Goal: Task Accomplishment & Management: Complete application form

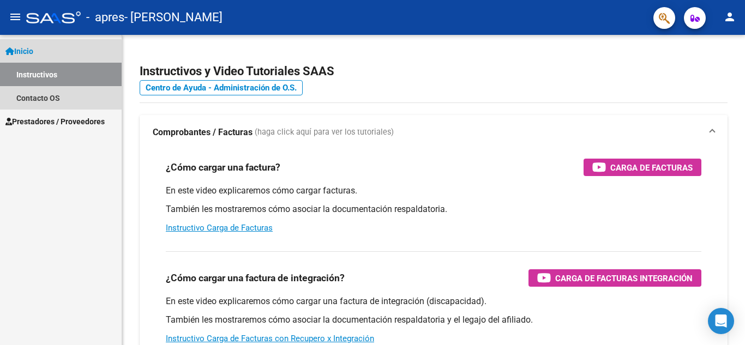
click at [33, 75] on link "Instructivos" at bounding box center [61, 74] width 122 height 23
click at [31, 56] on span "Inicio" at bounding box center [19, 51] width 28 height 12
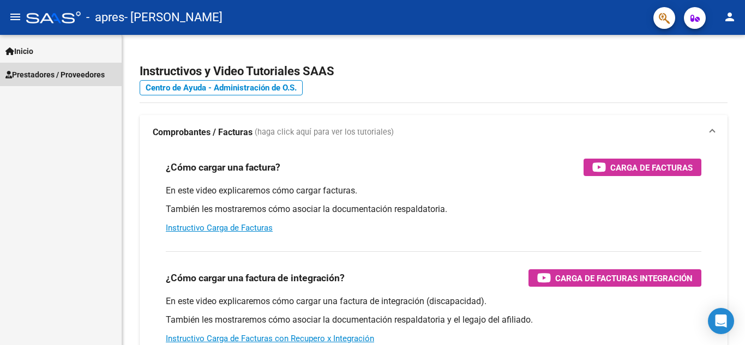
click at [48, 79] on span "Prestadores / Proveedores" at bounding box center [54, 75] width 99 height 12
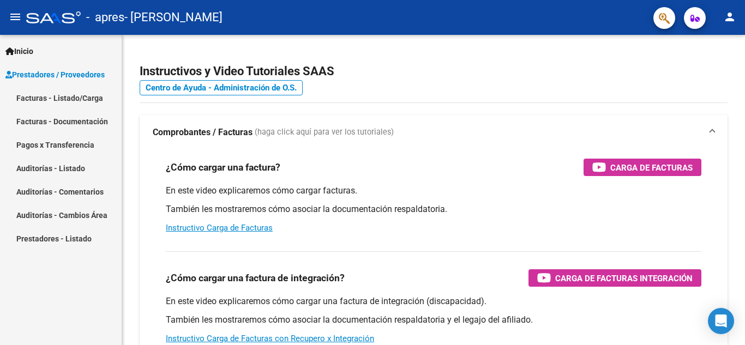
click at [55, 98] on link "Facturas - Listado/Carga" at bounding box center [61, 97] width 122 height 23
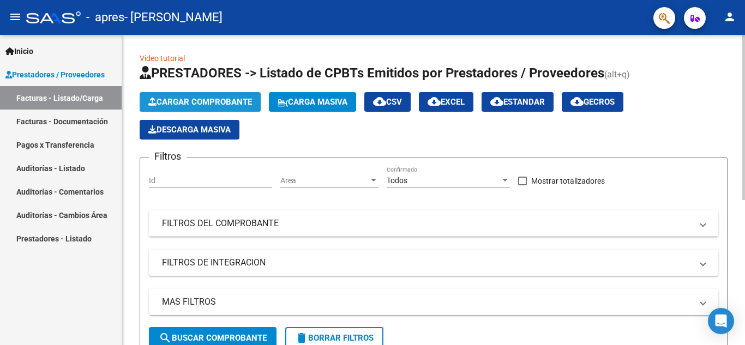
click at [215, 103] on span "Cargar Comprobante" at bounding box center [200, 102] width 104 height 10
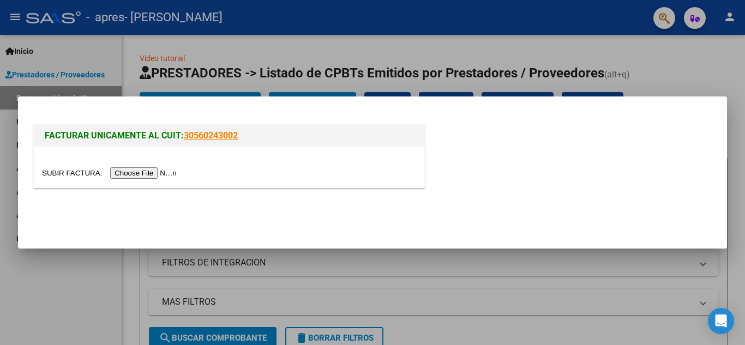
click at [161, 169] on input "file" at bounding box center [111, 172] width 138 height 11
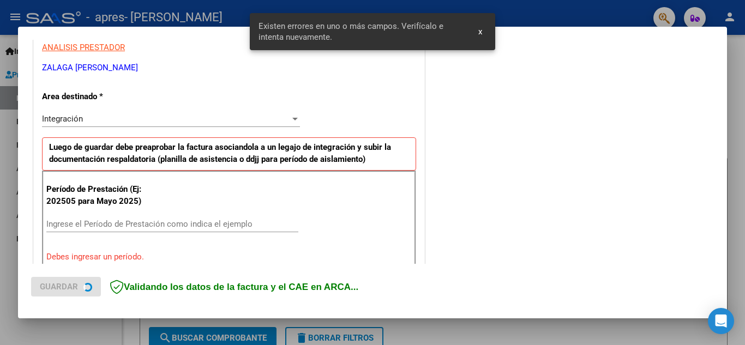
scroll to position [247, 0]
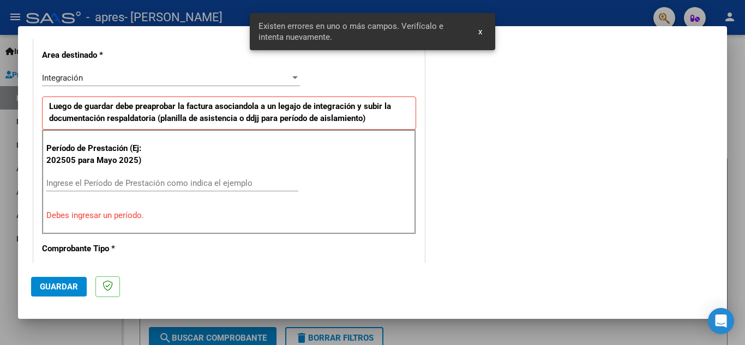
click at [112, 182] on input "Ingrese el Período de Prestación como indica el ejemplo" at bounding box center [172, 183] width 252 height 10
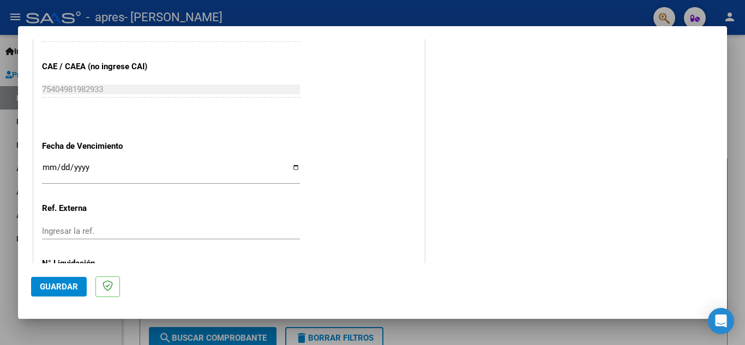
scroll to position [736, 0]
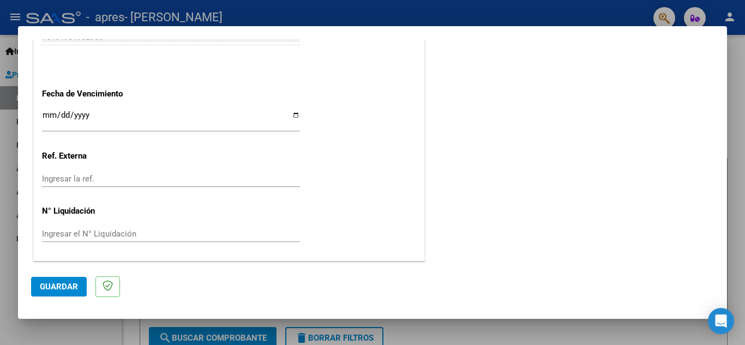
type input "202509"
click at [56, 281] on button "Guardar" at bounding box center [59, 287] width 56 height 20
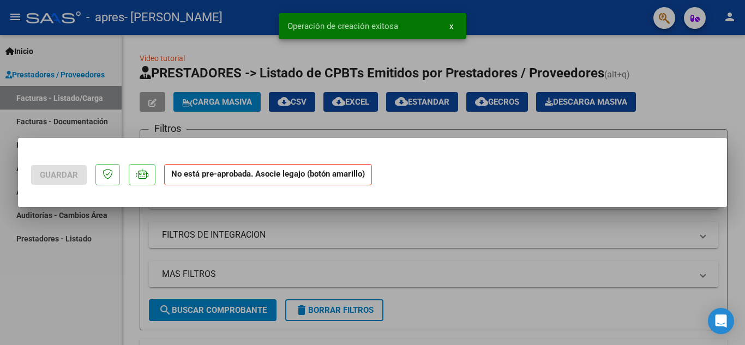
scroll to position [0, 0]
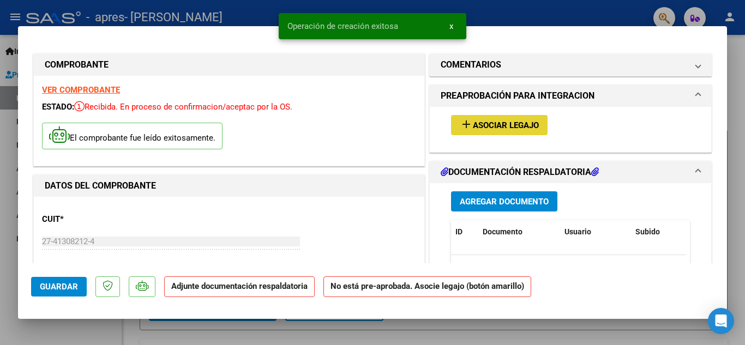
click at [474, 127] on span "Asociar Legajo" at bounding box center [506, 126] width 66 height 10
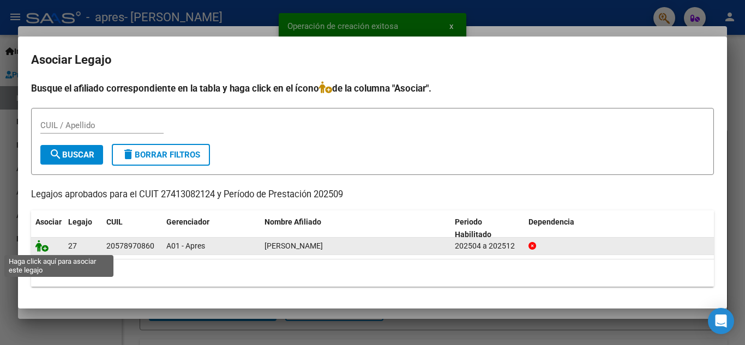
click at [43, 246] on icon at bounding box center [41, 246] width 13 height 12
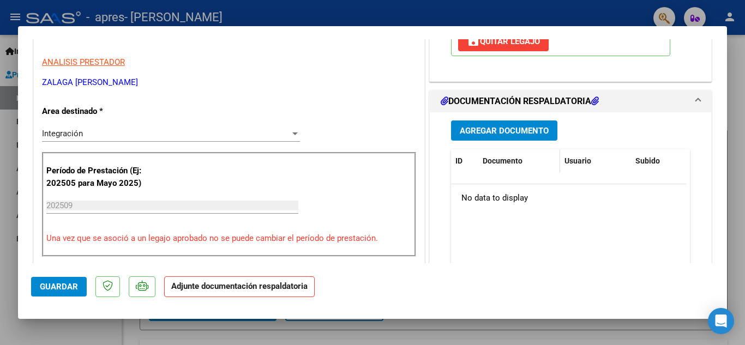
scroll to position [218, 0]
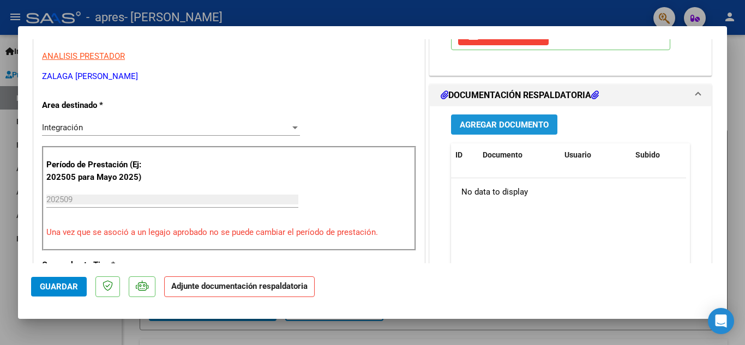
click at [490, 128] on span "Agregar Documento" at bounding box center [504, 125] width 89 height 10
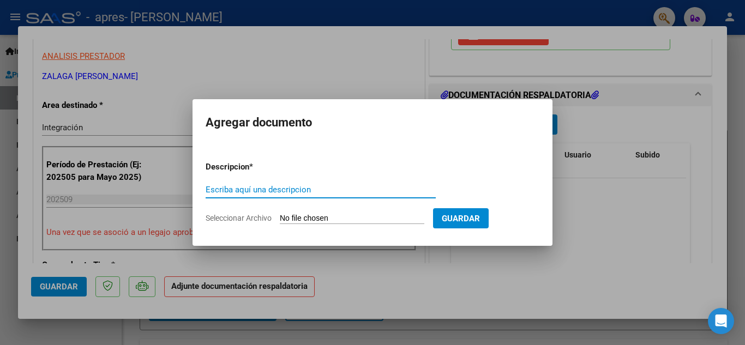
click at [252, 185] on input "Escriba aquí una descripcion" at bounding box center [321, 190] width 230 height 10
click at [257, 189] on input "Escriba aquí una descripcion" at bounding box center [321, 190] width 230 height 10
type input "Asistencia"
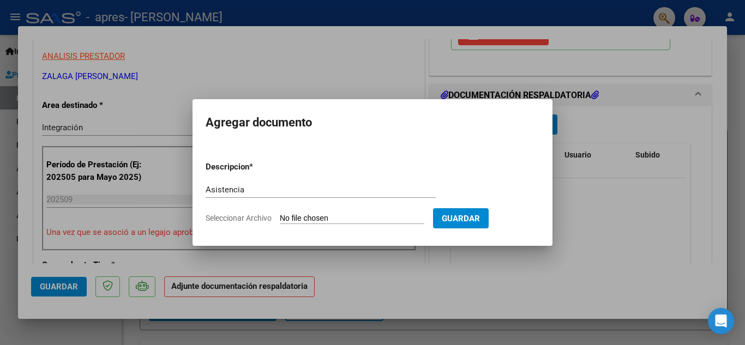
click at [310, 221] on input "Seleccionar Archivo" at bounding box center [352, 219] width 145 height 10
type input "C:\fakepath\[PERSON_NAME] PA SEPTIEMBRE .pdf"
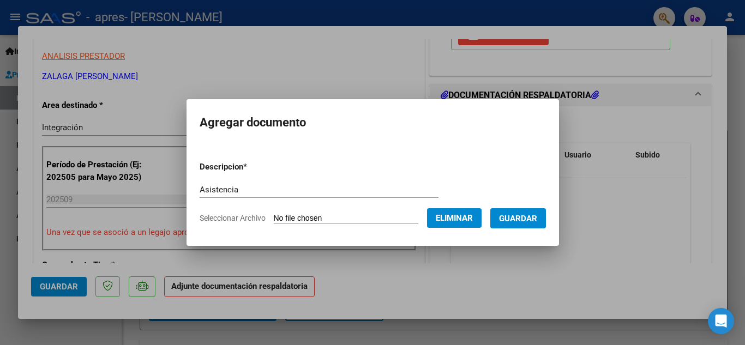
click at [517, 217] on span "Guardar" at bounding box center [518, 219] width 38 height 10
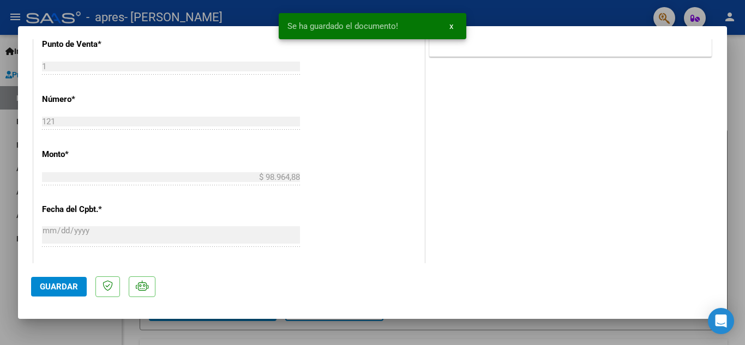
scroll to position [545, 0]
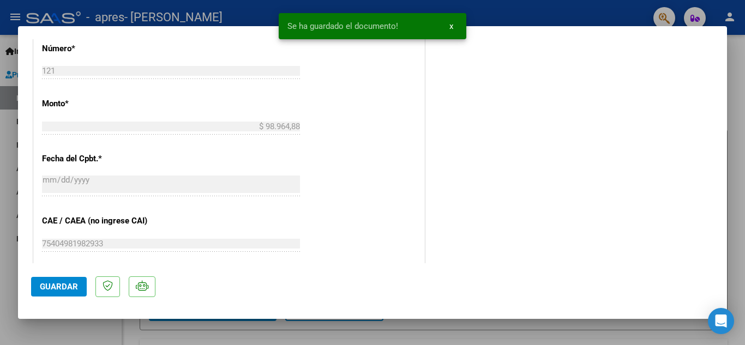
click at [51, 291] on span "Guardar" at bounding box center [59, 287] width 38 height 10
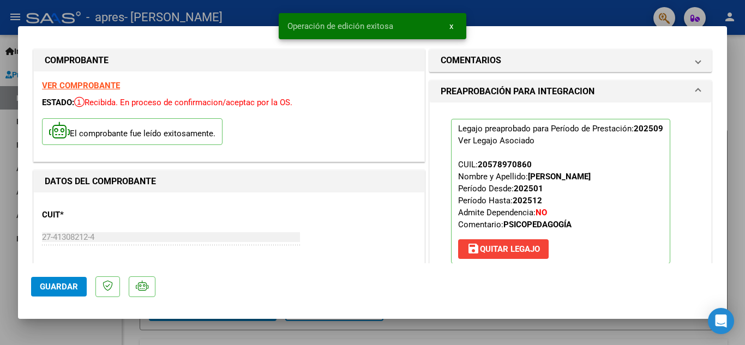
scroll to position [0, 0]
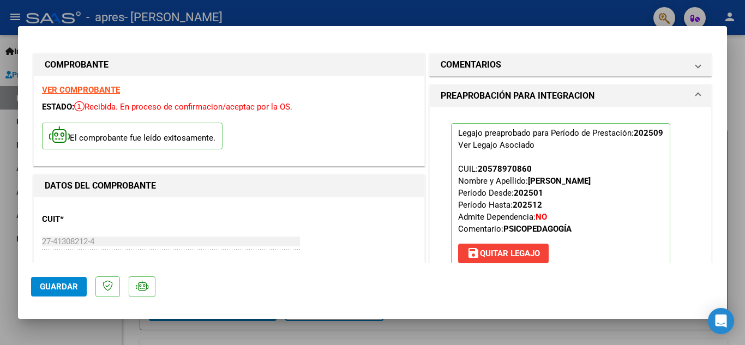
click at [639, 334] on div at bounding box center [372, 172] width 745 height 345
type input "$ 0,00"
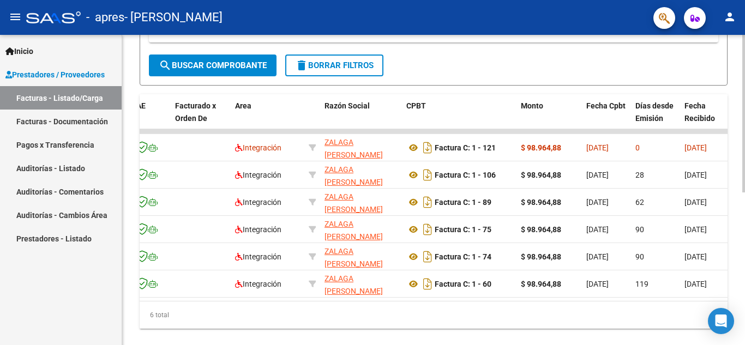
scroll to position [0, 135]
